Goal: Find specific page/section: Find specific page/section

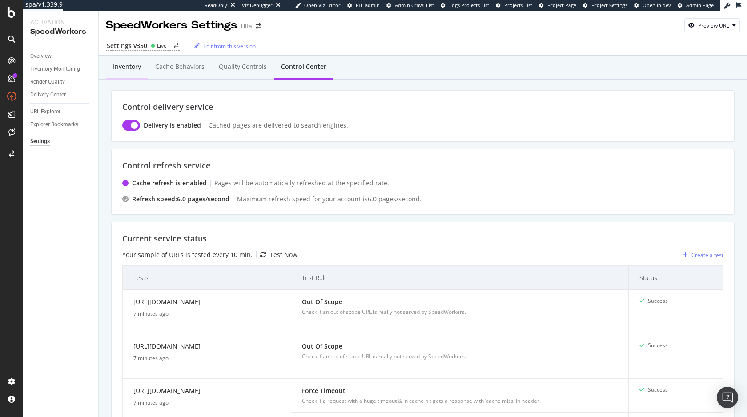
click at [122, 68] on div "Inventory" at bounding box center [127, 66] width 28 height 9
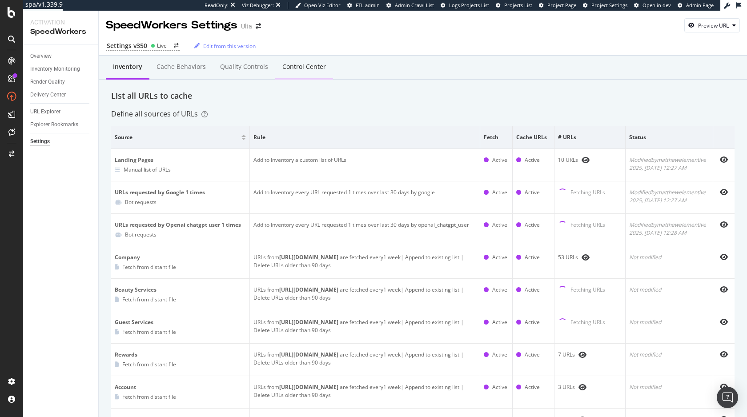
click at [296, 69] on div "Control Center" at bounding box center [305, 66] width 44 height 9
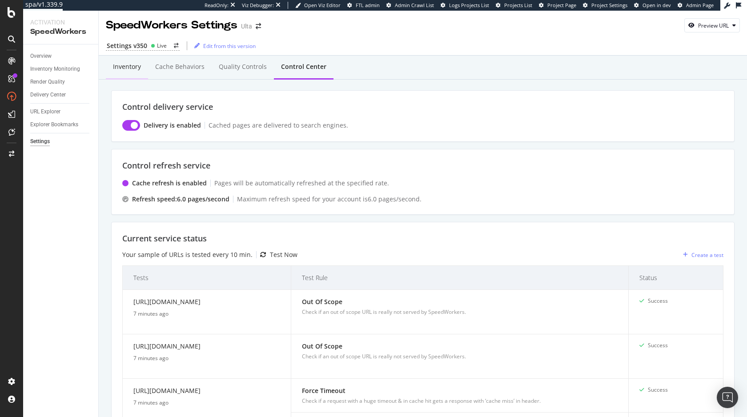
click at [140, 68] on div "Inventory" at bounding box center [127, 66] width 28 height 9
